Goal: Navigation & Orientation: Find specific page/section

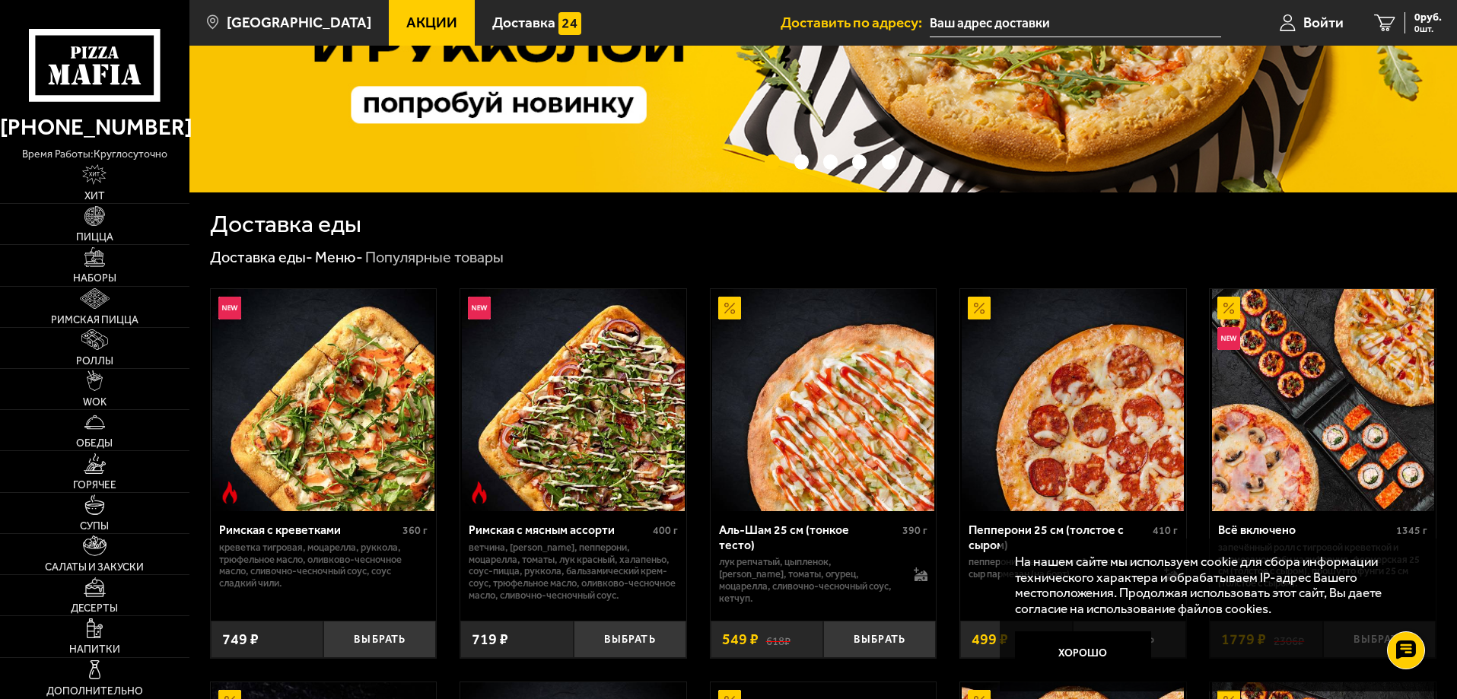
scroll to position [304, 0]
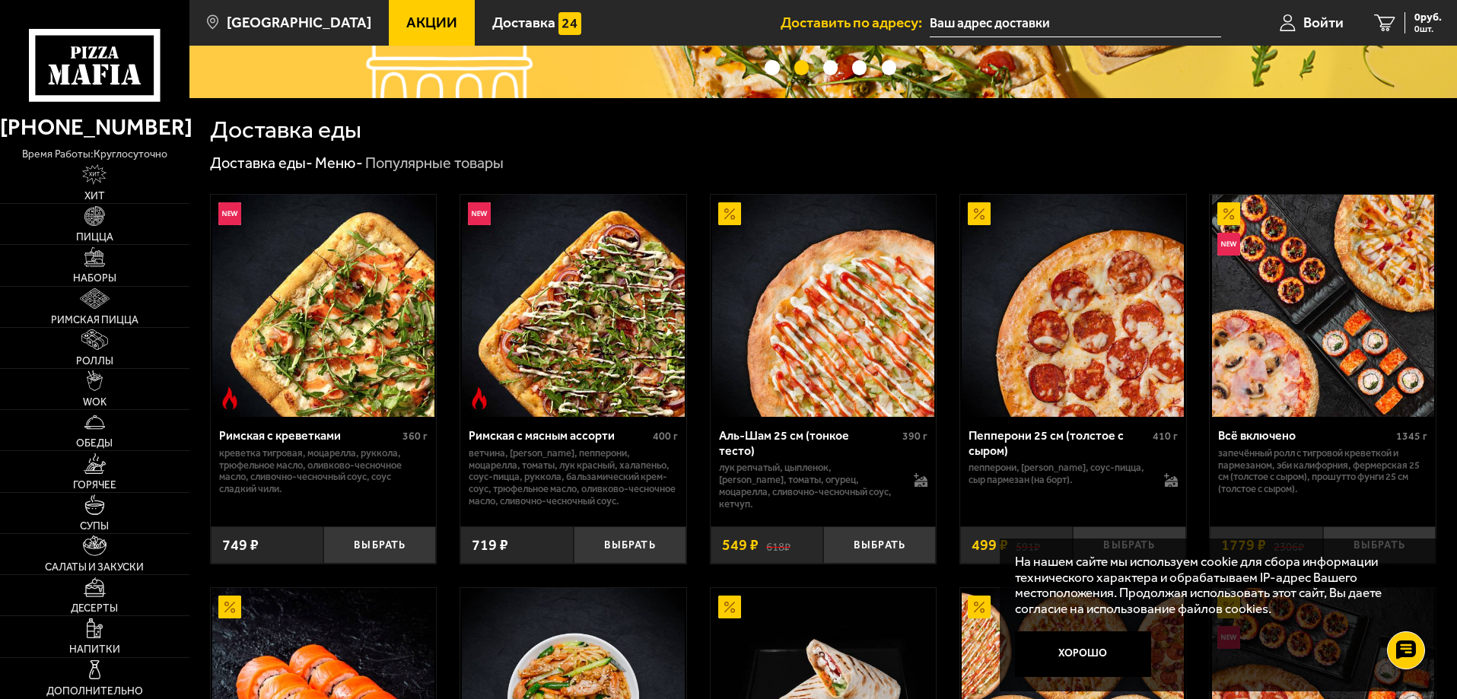
click at [336, 167] on link "Меню -" at bounding box center [339, 163] width 48 height 18
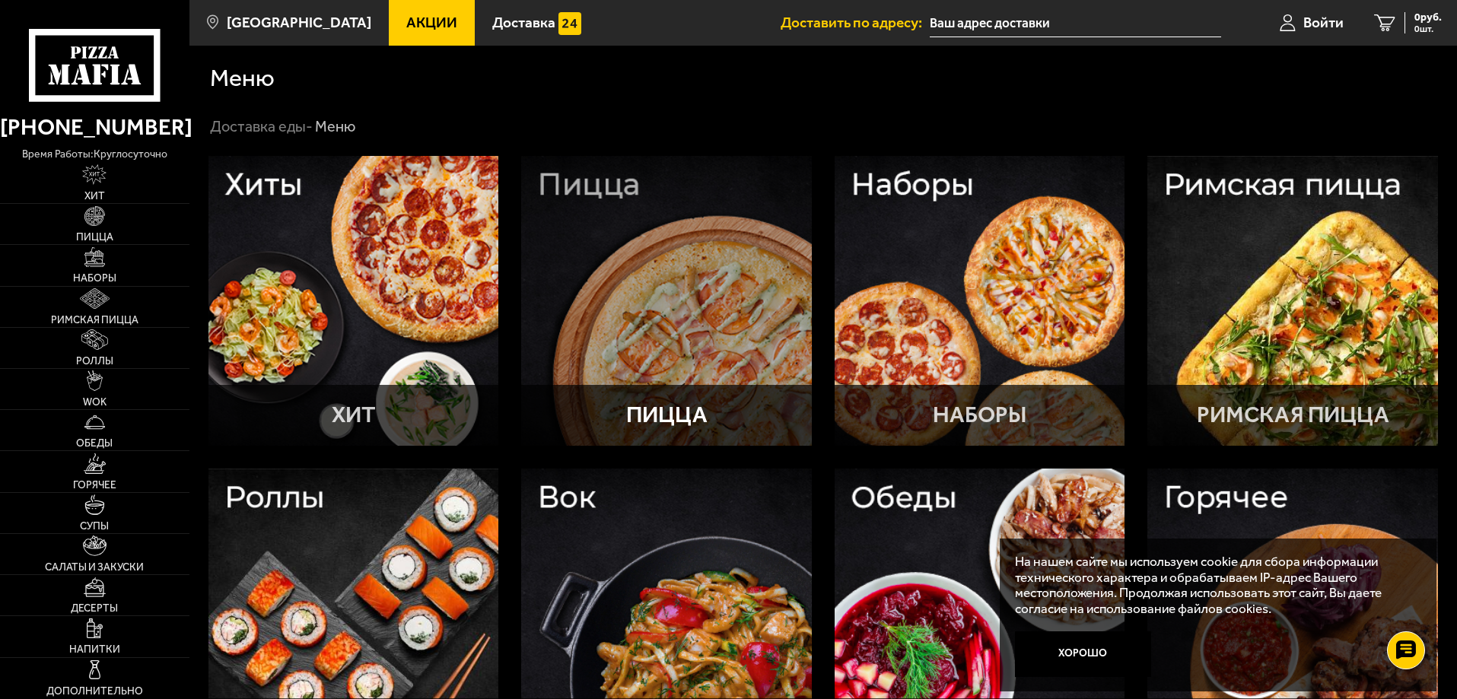
click at [720, 250] on div at bounding box center [666, 301] width 291 height 291
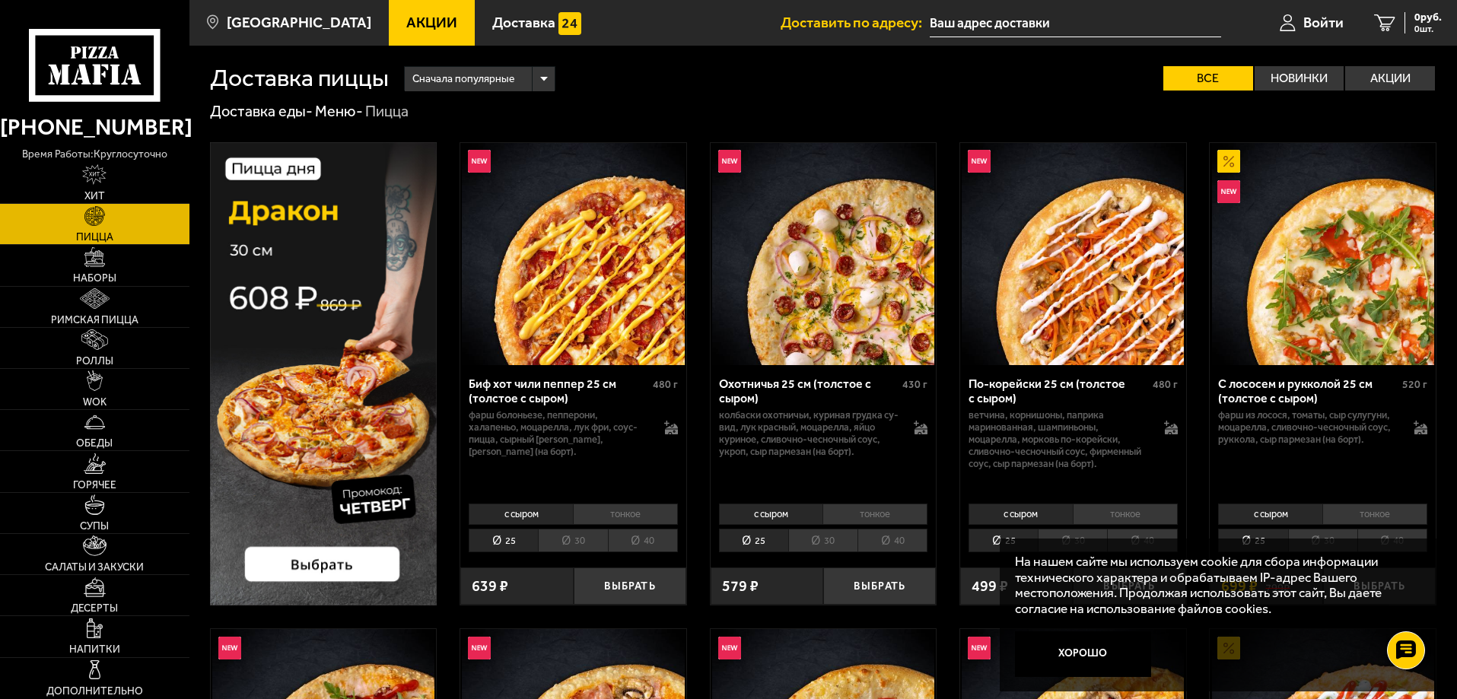
click at [475, 82] on span "Сначала популярные" at bounding box center [463, 79] width 102 height 29
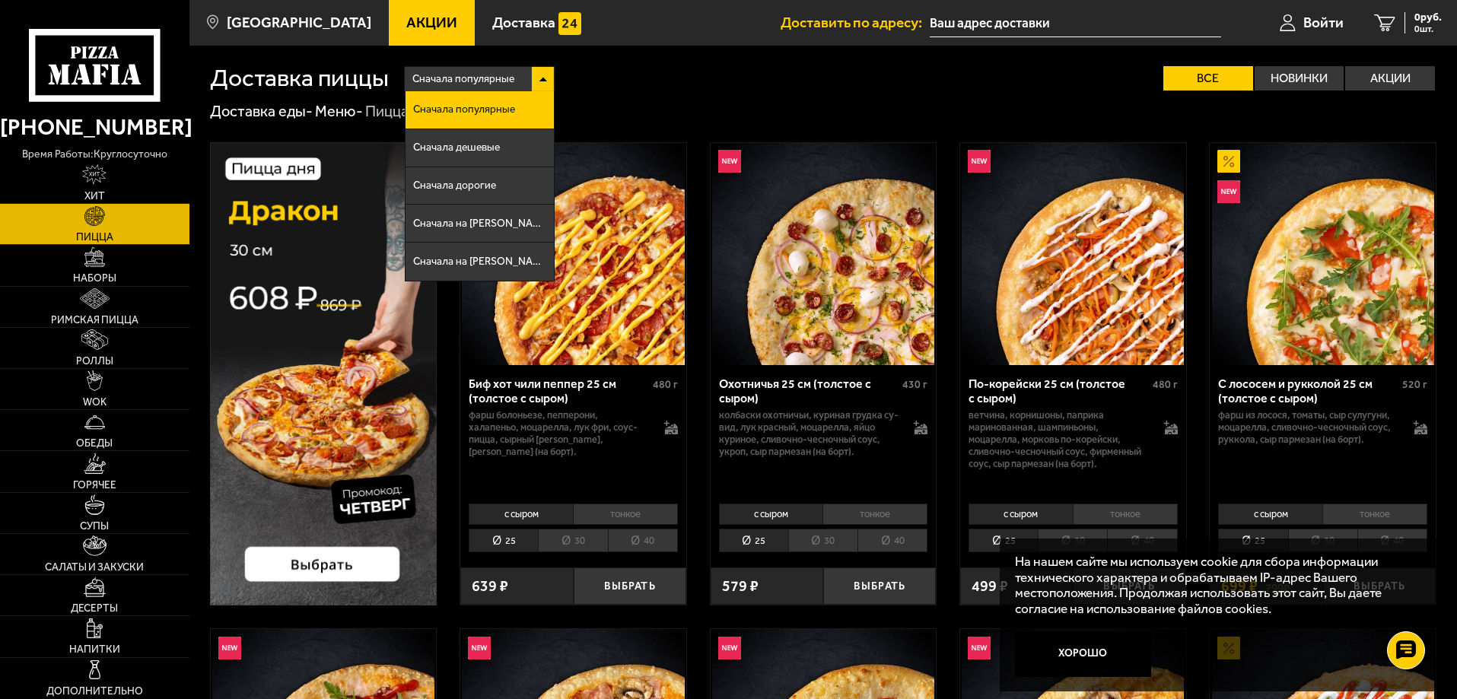
click at [475, 82] on span "Сначала популярные" at bounding box center [463, 79] width 102 height 29
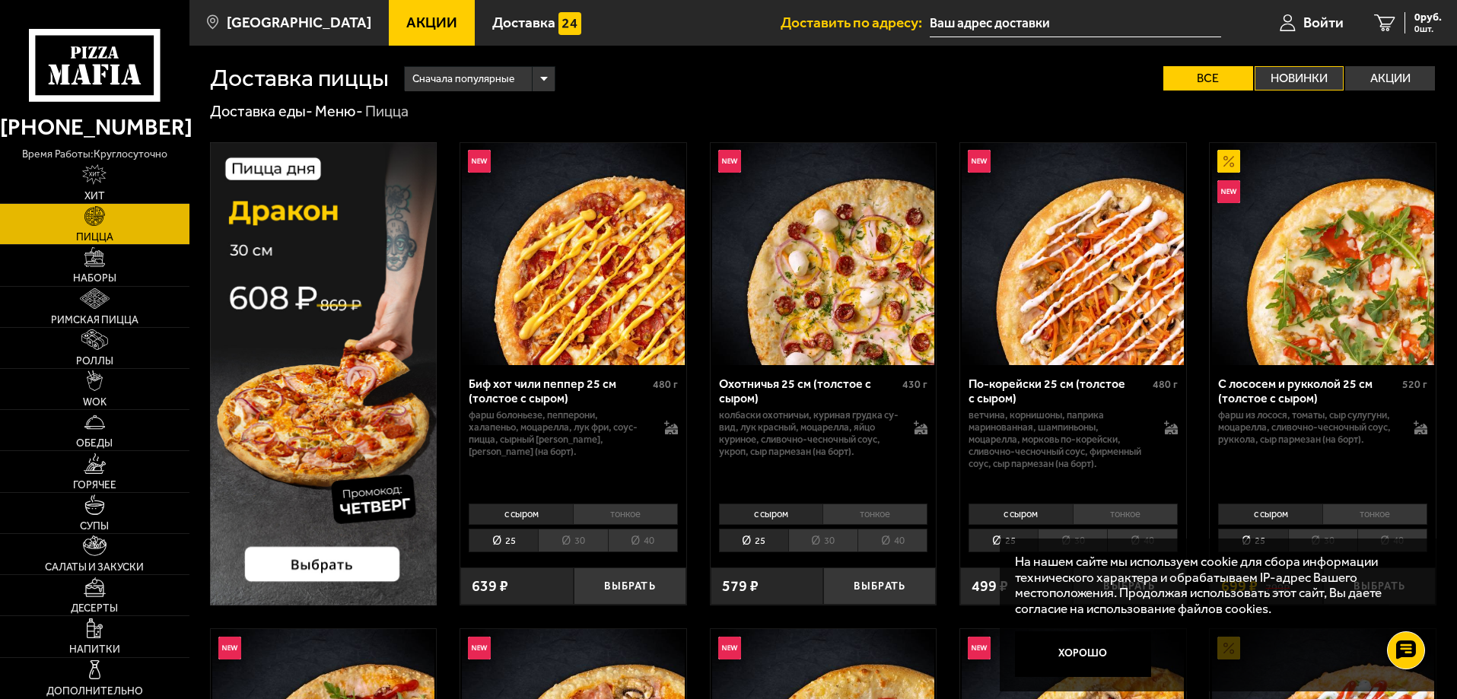
click at [1300, 76] on label "Новинки" at bounding box center [1300, 78] width 90 height 24
click at [0, 0] on input "Новинки" at bounding box center [0, 0] width 0 height 0
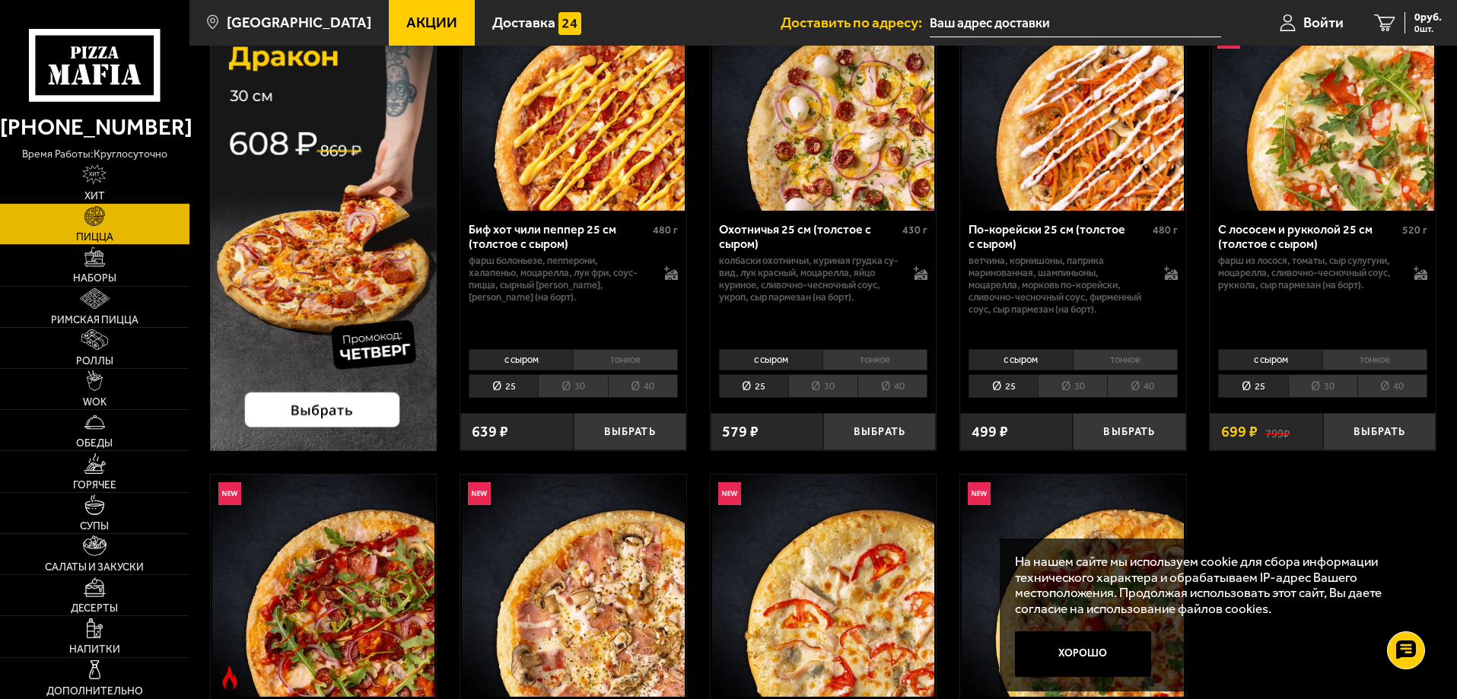
scroll to position [152, 0]
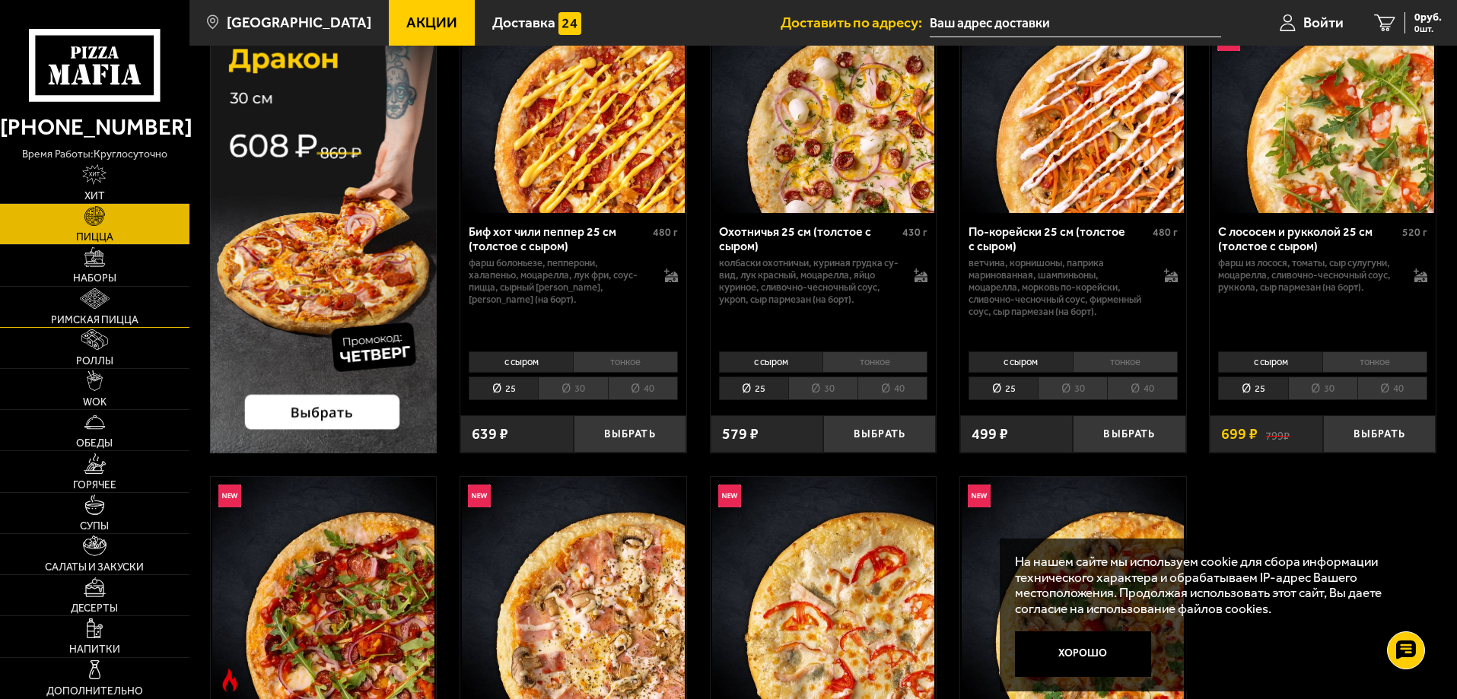
click at [61, 308] on link "Римская пицца" at bounding box center [94, 307] width 189 height 40
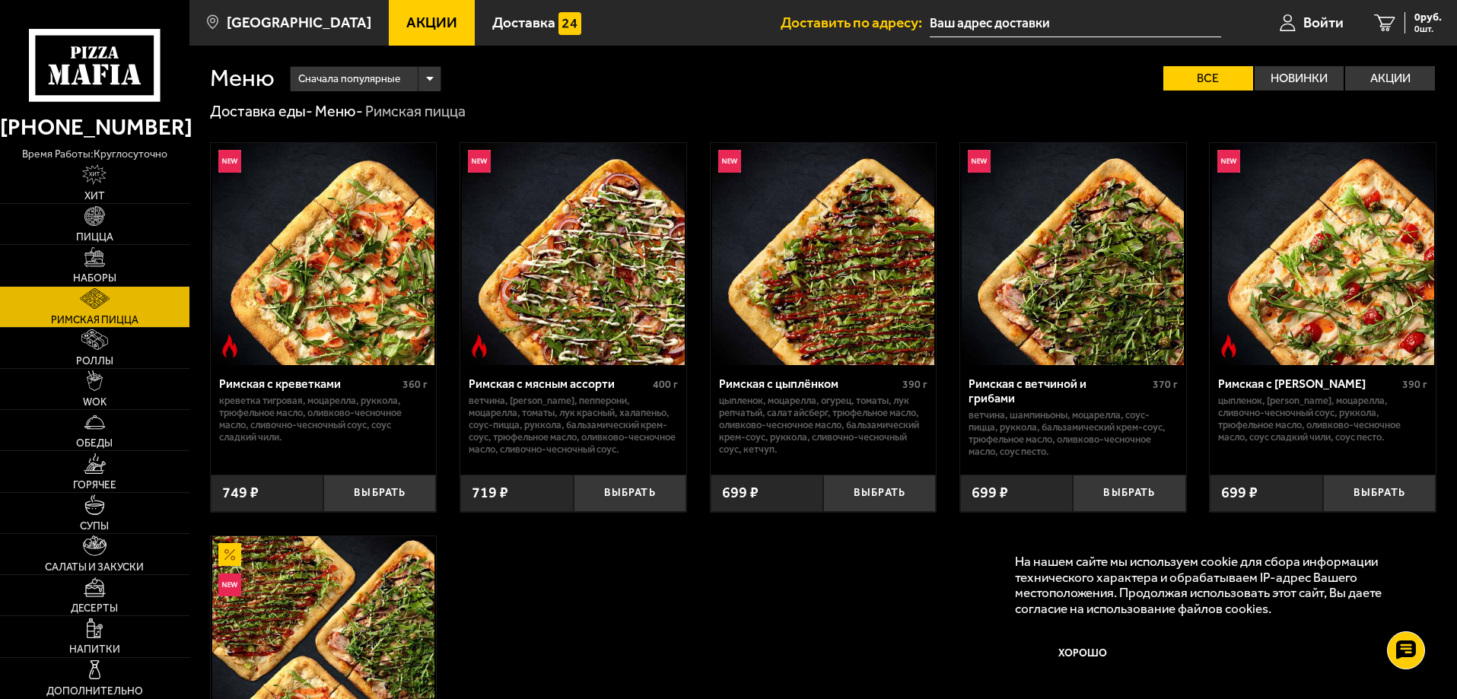
scroll to position [228, 0]
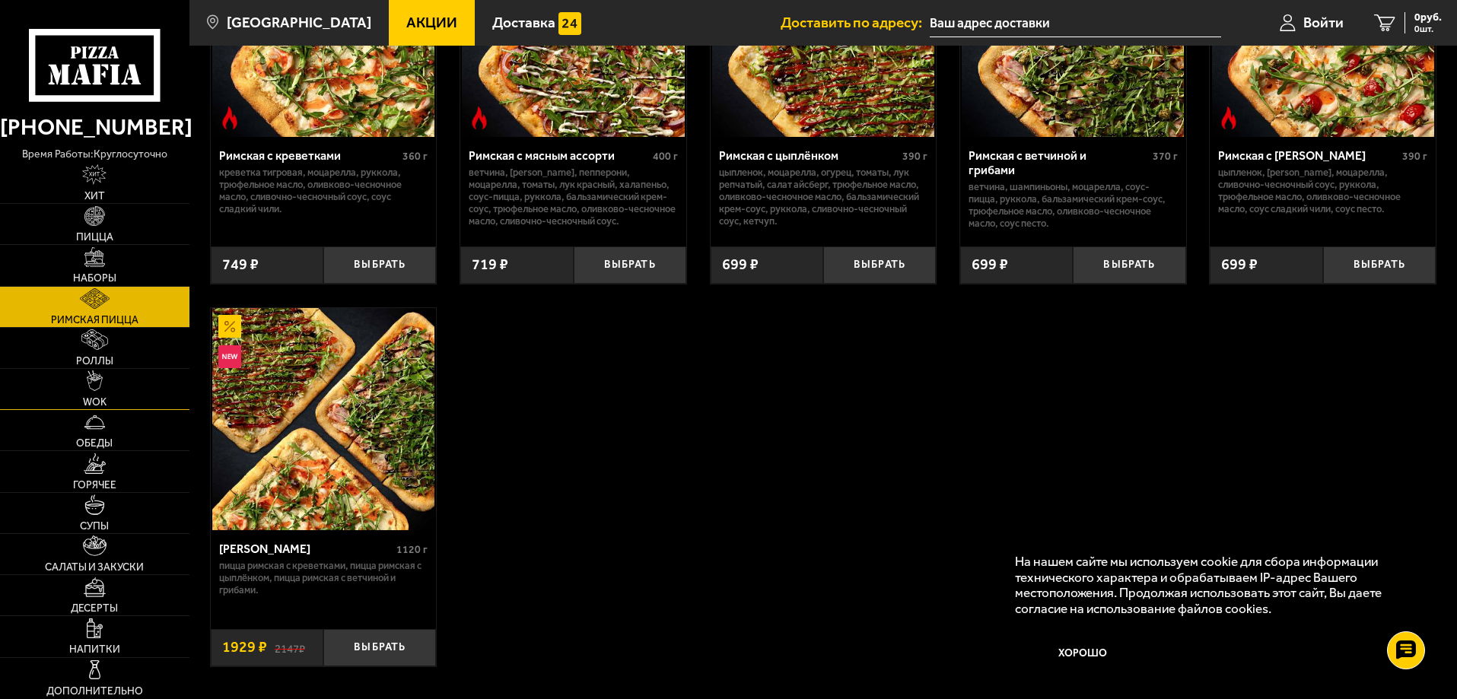
click at [90, 390] on img at bounding box center [95, 381] width 16 height 21
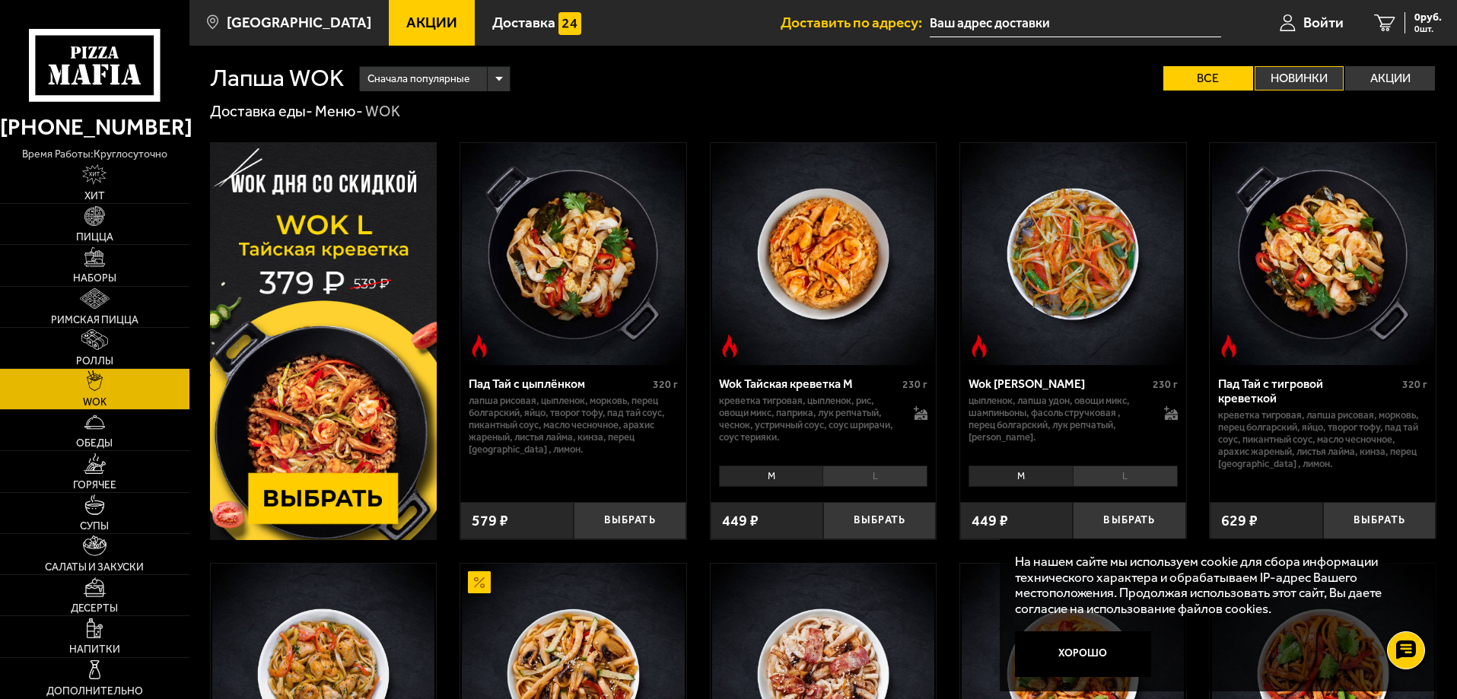
click at [1289, 86] on label "Новинки" at bounding box center [1300, 78] width 90 height 24
click at [0, 0] on input "Новинки" at bounding box center [0, 0] width 0 height 0
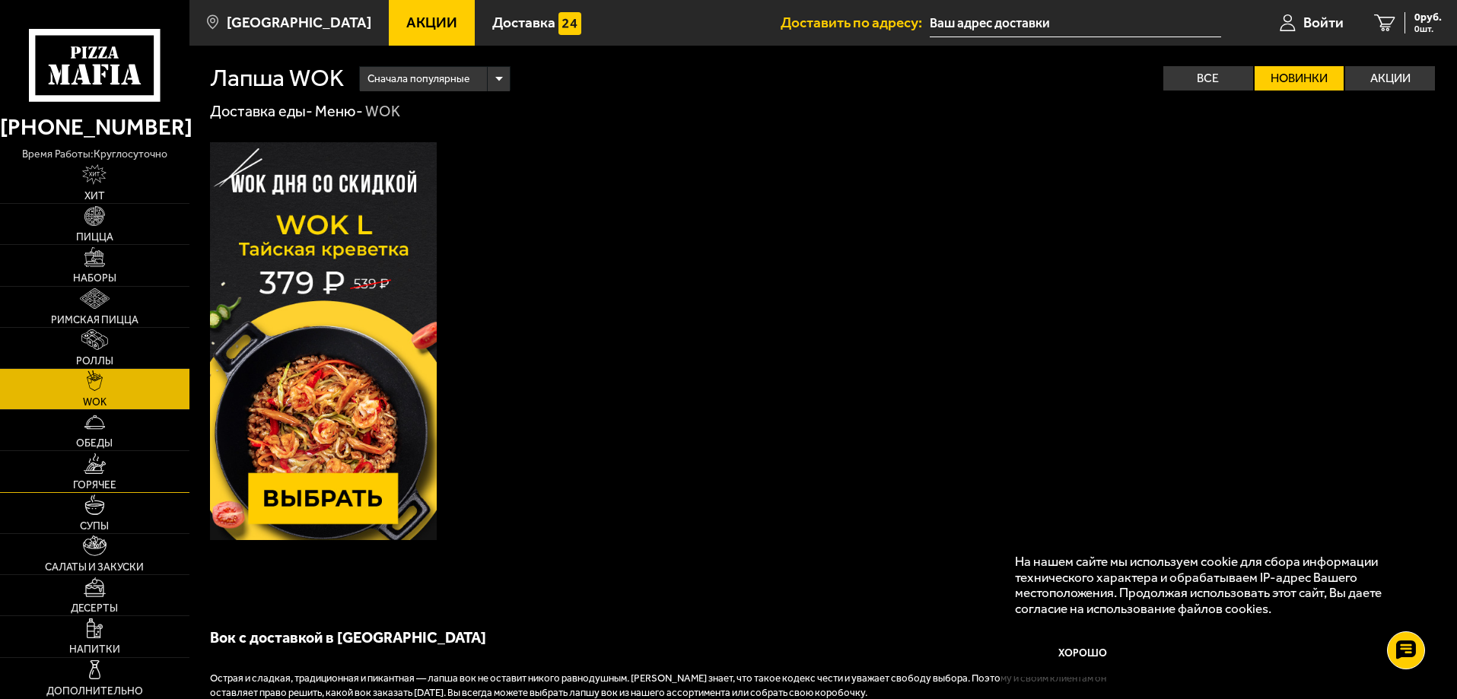
click at [56, 471] on link "Горячее" at bounding box center [94, 471] width 189 height 40
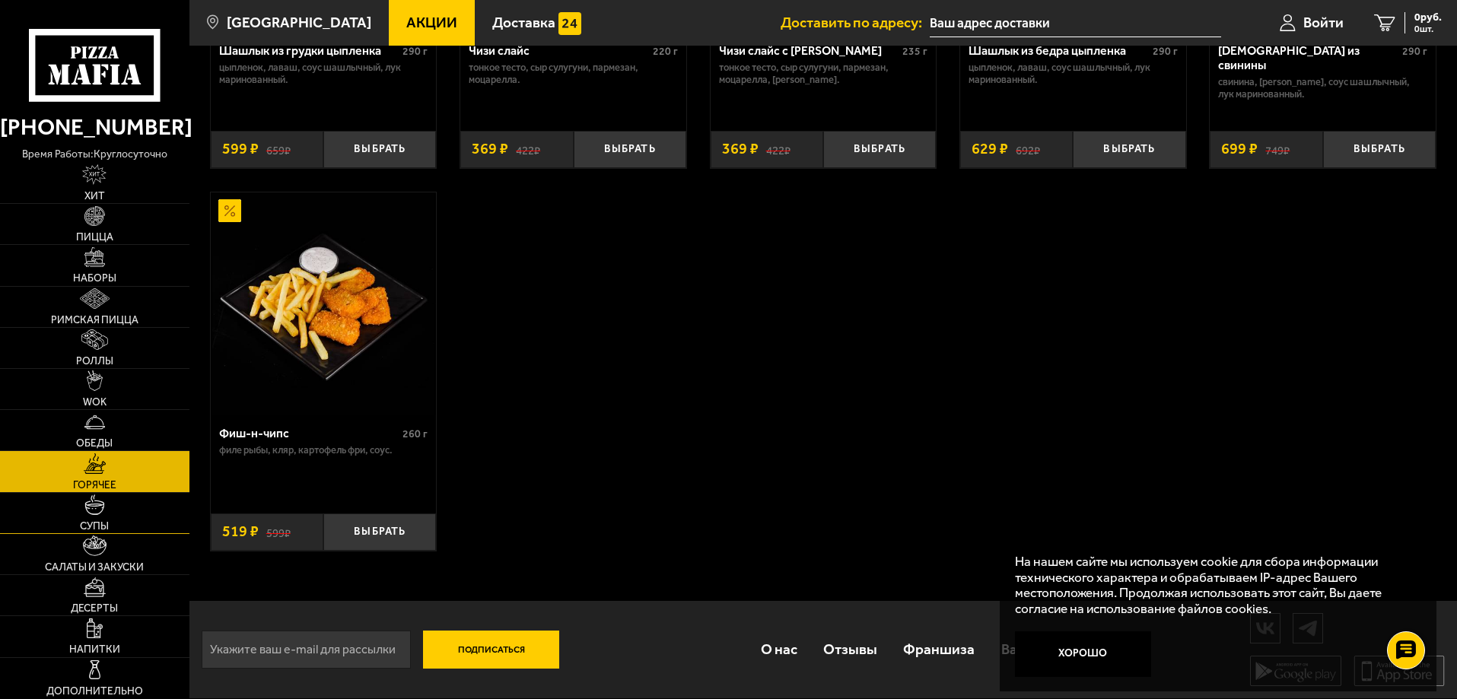
scroll to position [1195, 0]
click at [79, 544] on link "Салаты и закуски" at bounding box center [94, 554] width 189 height 40
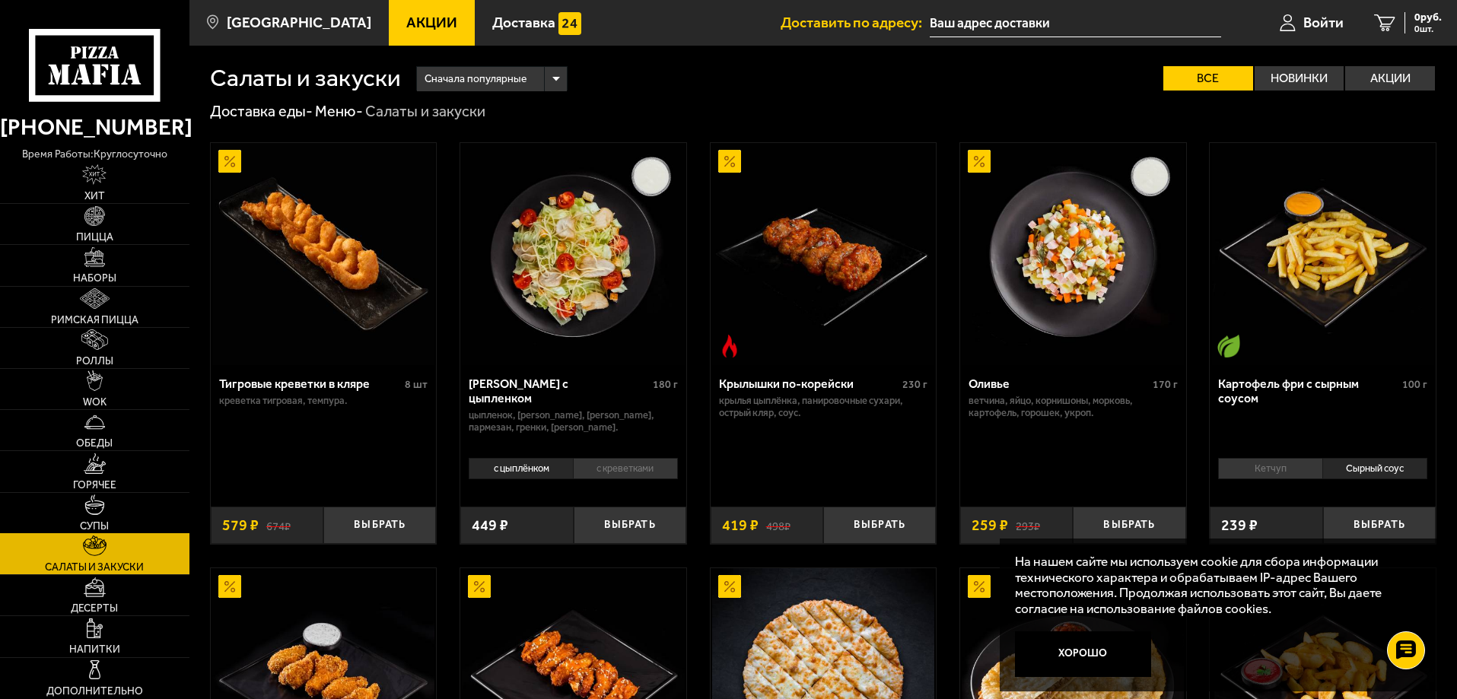
click at [71, 508] on link "Супы" at bounding box center [94, 513] width 189 height 40
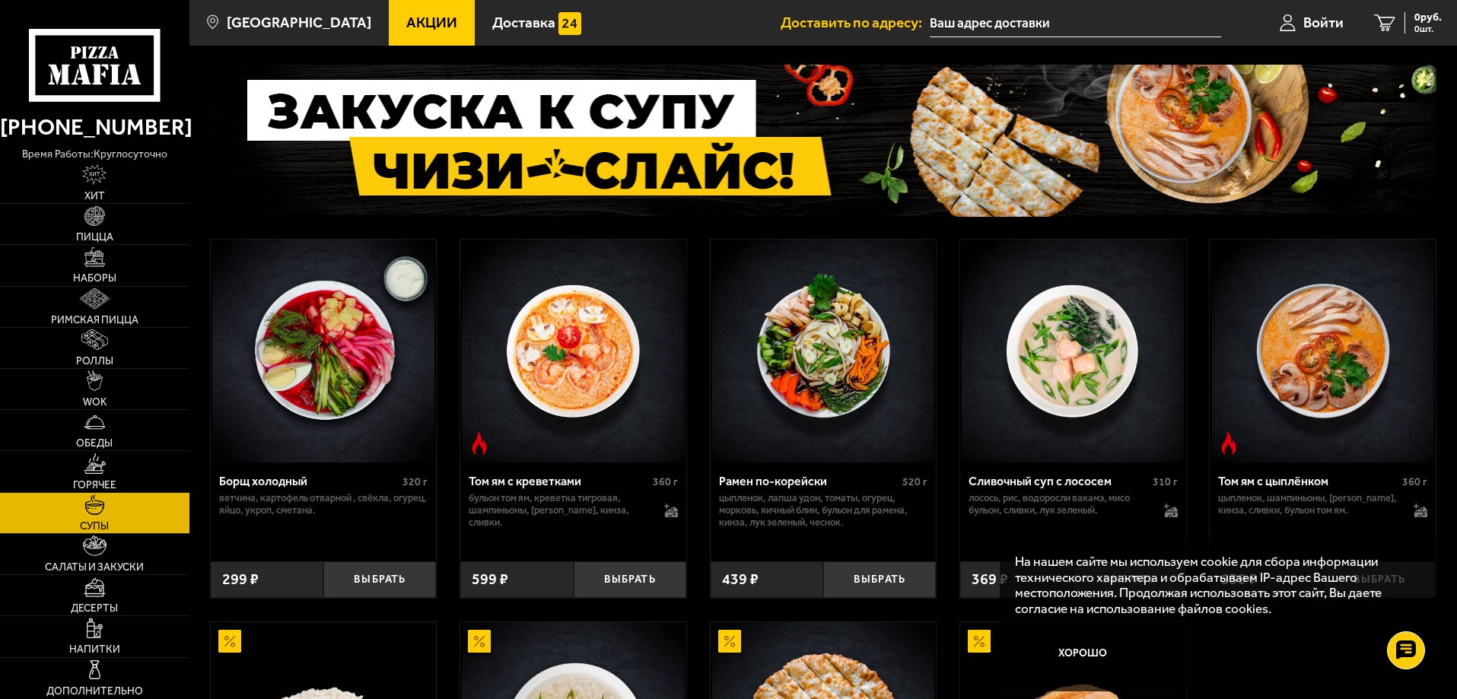
scroll to position [228, 0]
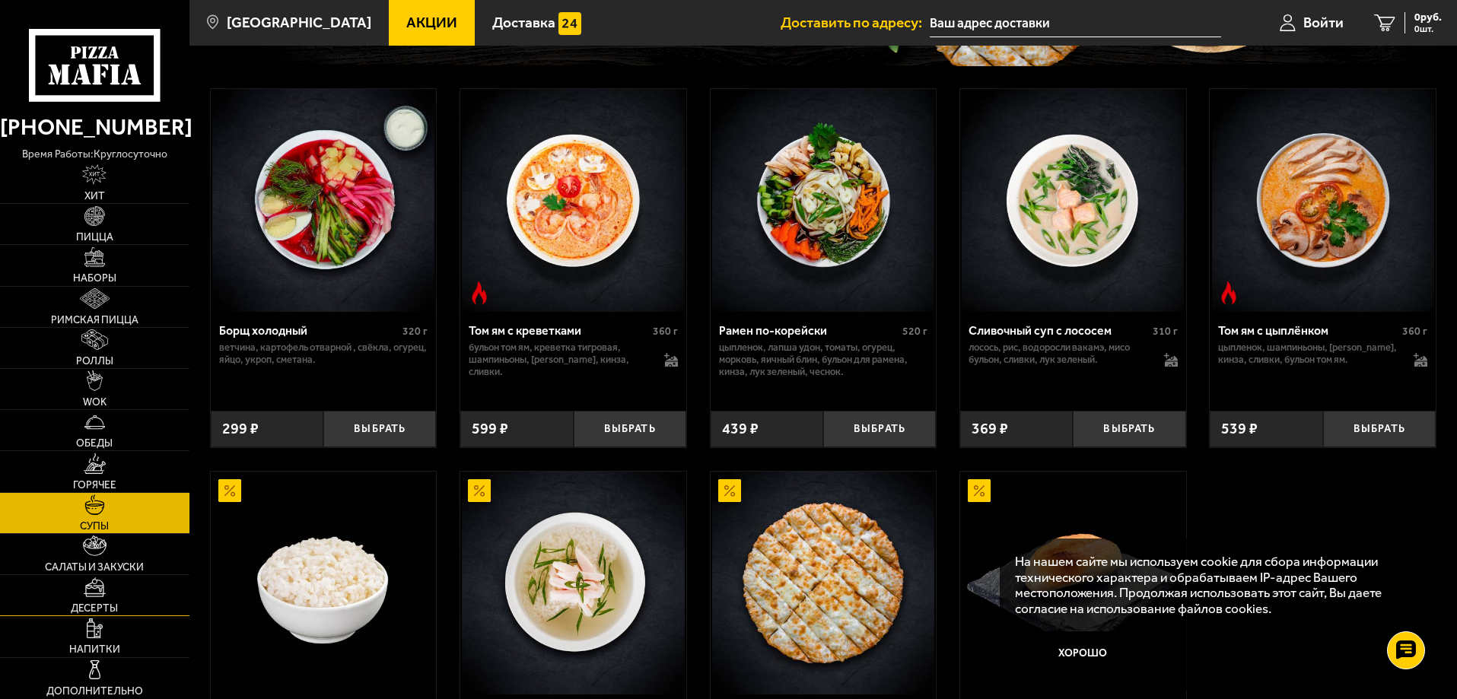
click at [51, 582] on link "Десерты" at bounding box center [94, 595] width 189 height 40
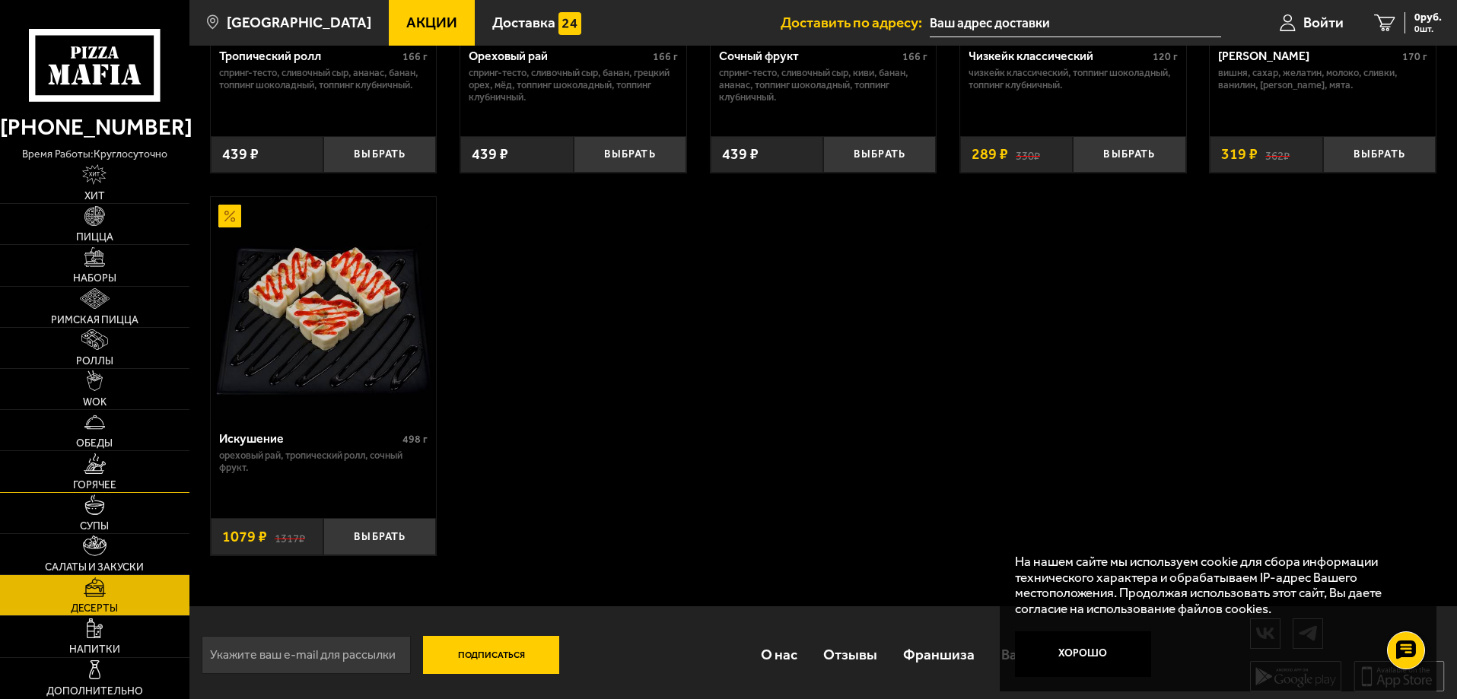
scroll to position [718, 0]
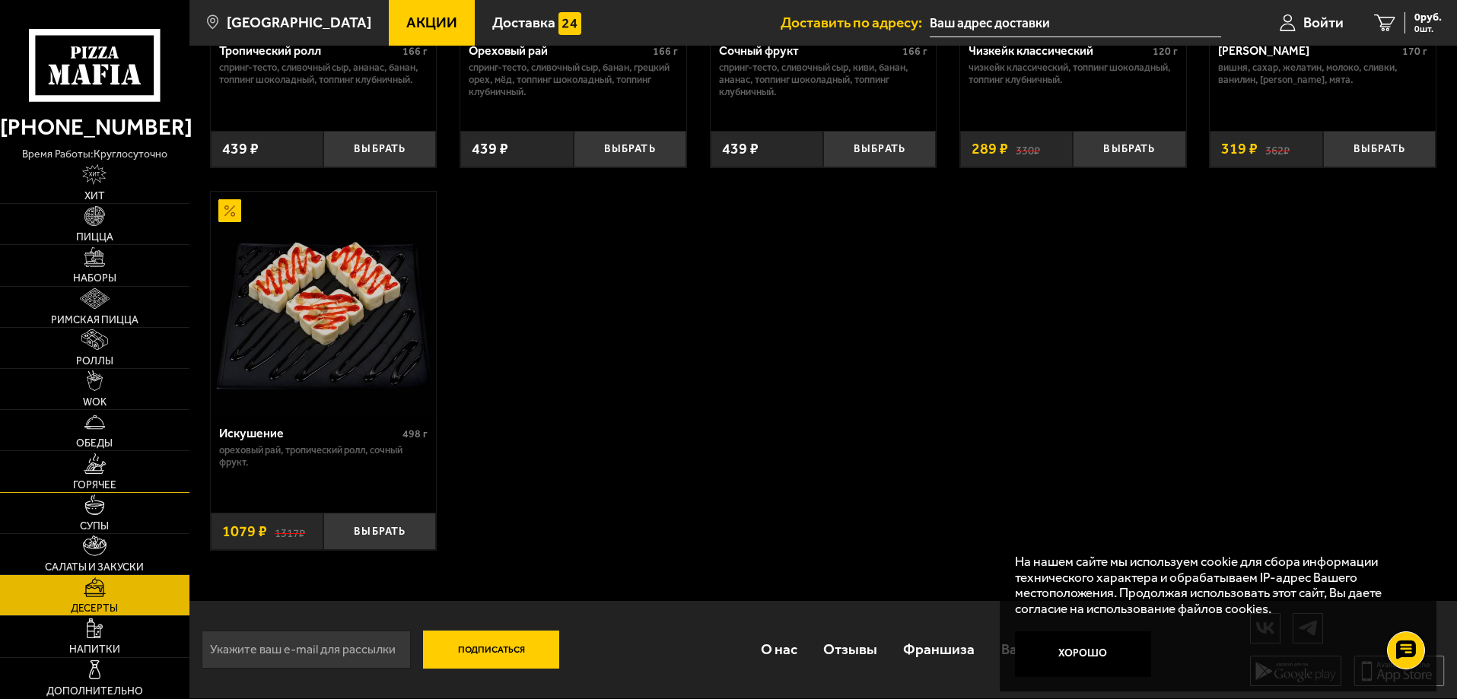
click at [126, 458] on link "Горячее" at bounding box center [94, 471] width 189 height 40
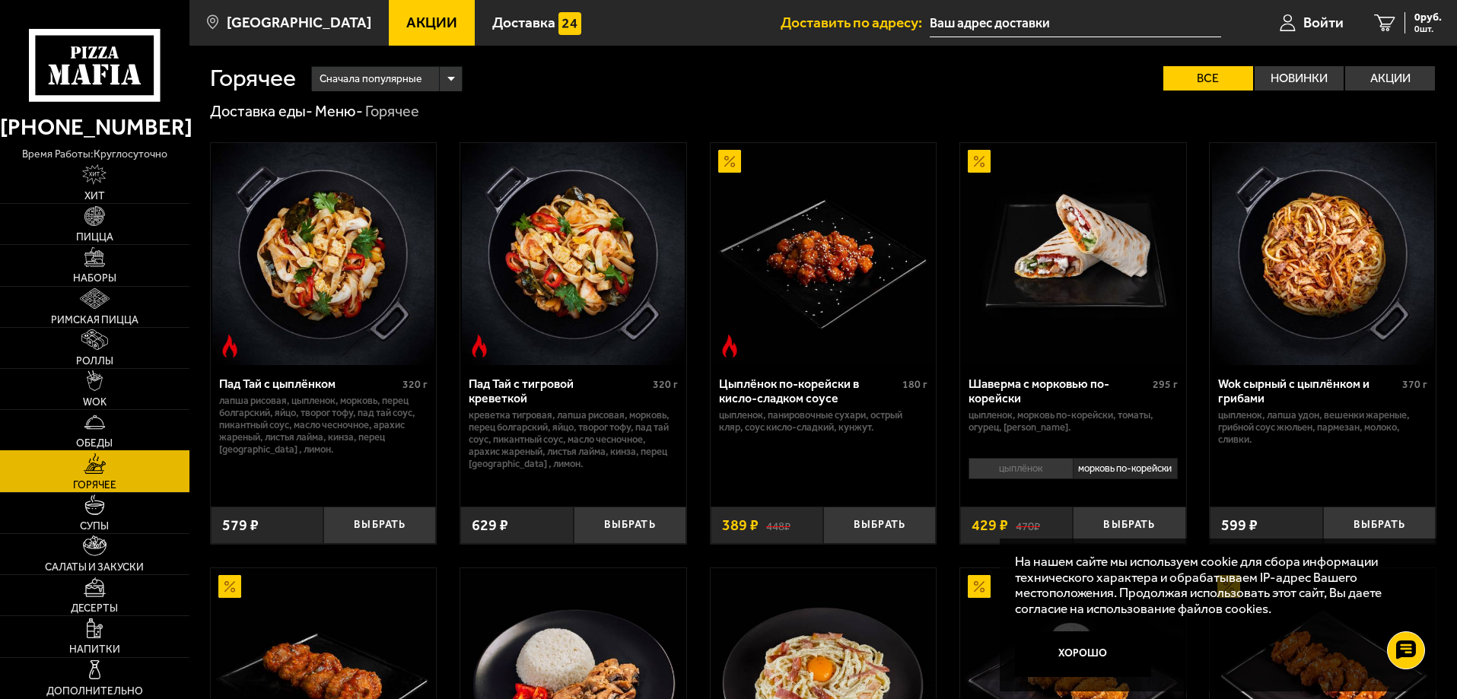
click at [104, 431] on img at bounding box center [94, 422] width 21 height 21
